Goal: Find contact information: Find contact information

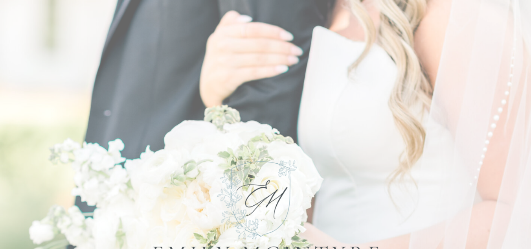
drag, startPoint x: 432, startPoint y: 37, endPoint x: 432, endPoint y: 4, distance: 33.8
drag, startPoint x: 364, startPoint y: 94, endPoint x: 368, endPoint y: 60, distance: 34.0
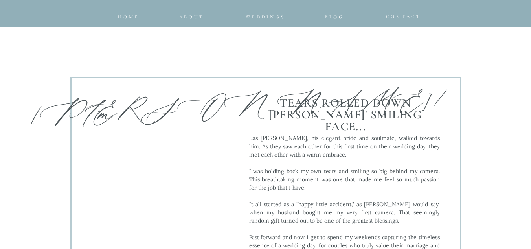
scroll to position [865, 0]
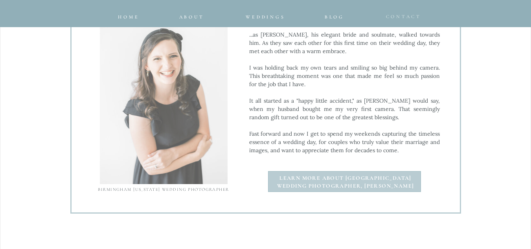
click at [406, 15] on span "CONTACT" at bounding box center [404, 17] width 36 height 6
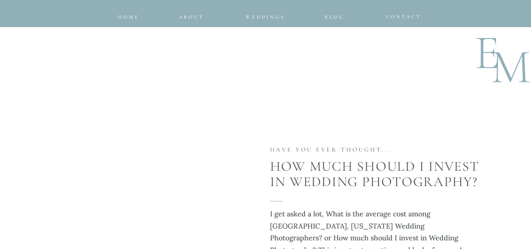
scroll to position [1005, 0]
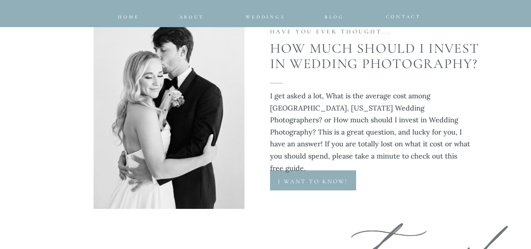
click at [314, 181] on p "I want to know!" at bounding box center [313, 180] width 86 height 7
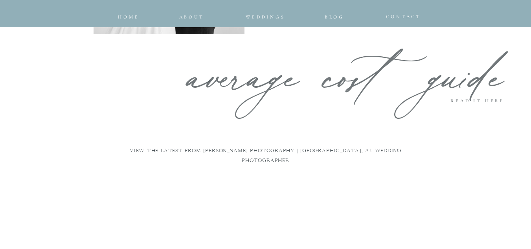
scroll to position [1241, 0]
